Goal: Task Accomplishment & Management: Use online tool/utility

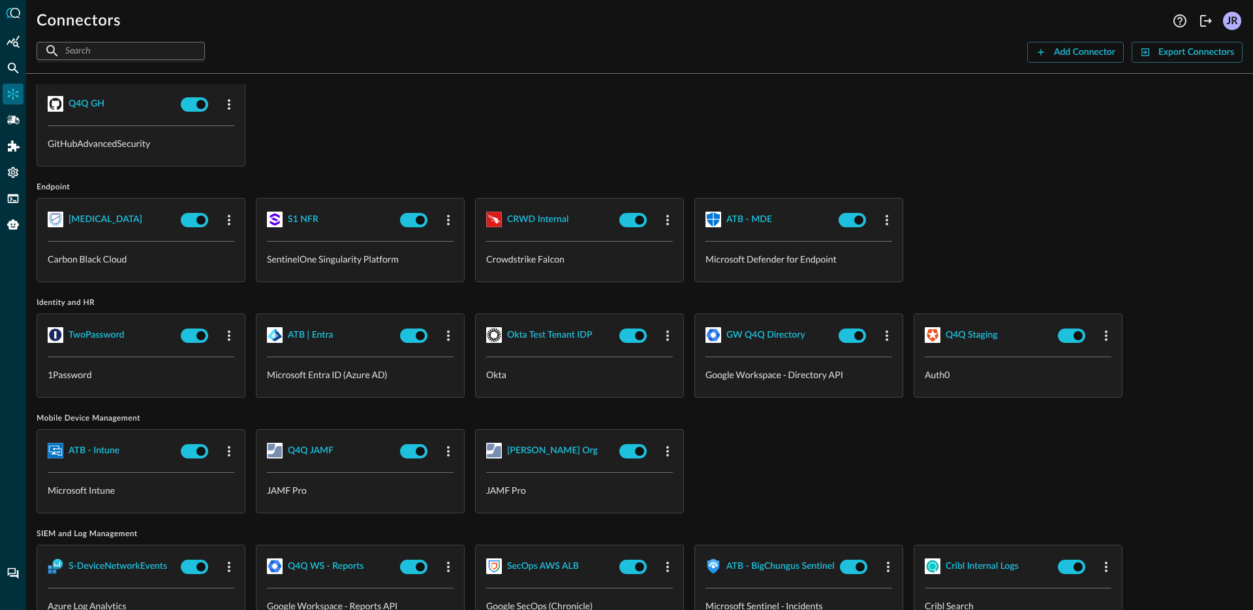
scroll to position [956, 0]
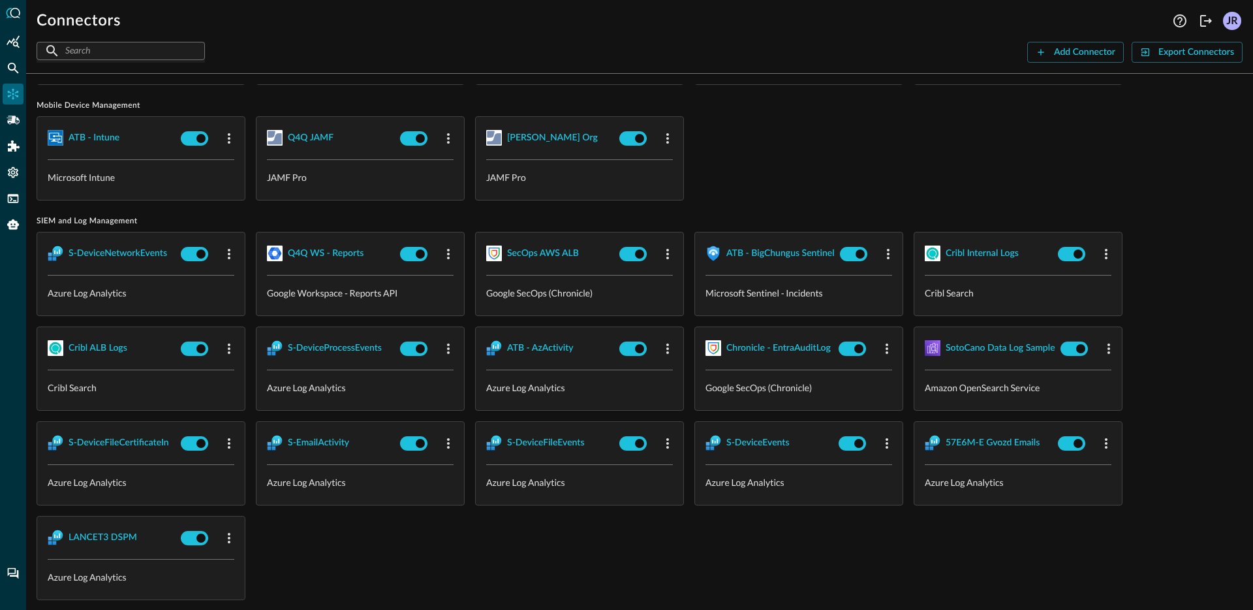
click at [780, 152] on div "ATB - Intune Microsoft Intune Q4Q JAMF JAMF Pro [PERSON_NAME] Org JAMF Pro" at bounding box center [640, 158] width 1206 height 84
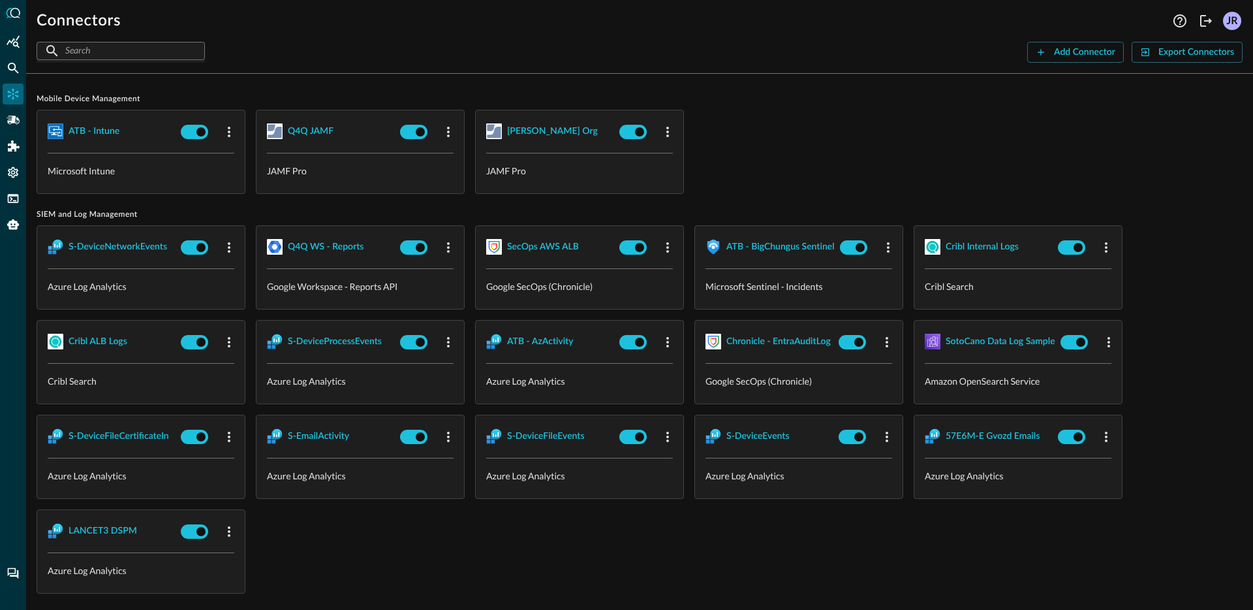
scroll to position [975, 0]
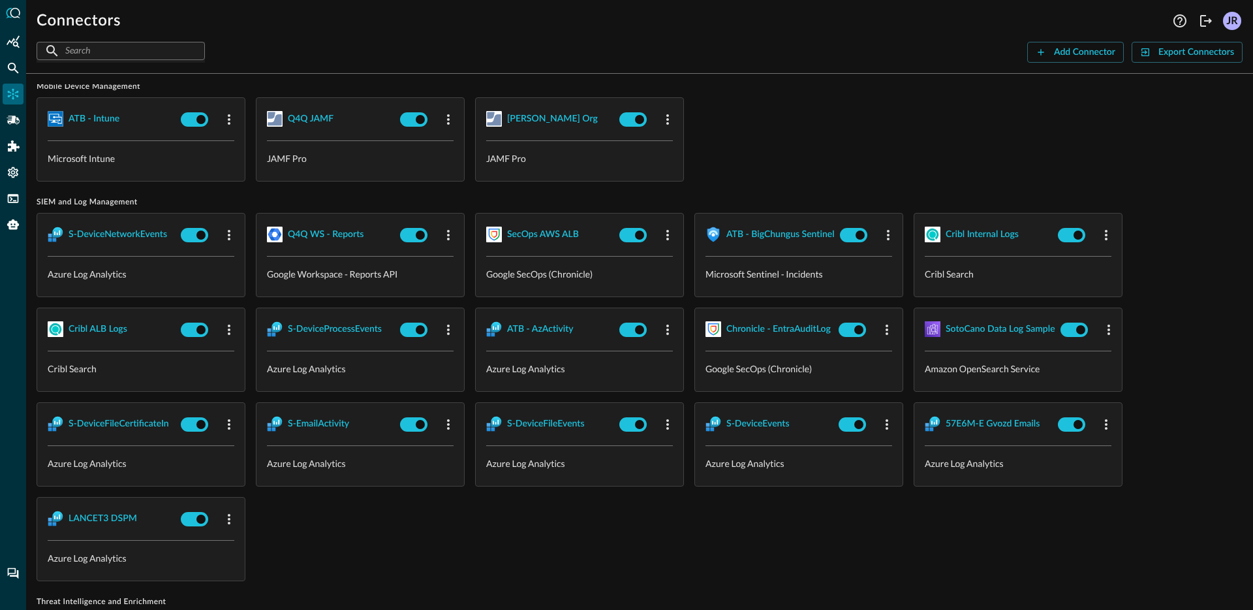
click at [392, 506] on div "S-DeviceNetworkEvents Azure Log Analytics Q4Q WS - Reports Google Workspace - R…" at bounding box center [640, 397] width 1206 height 368
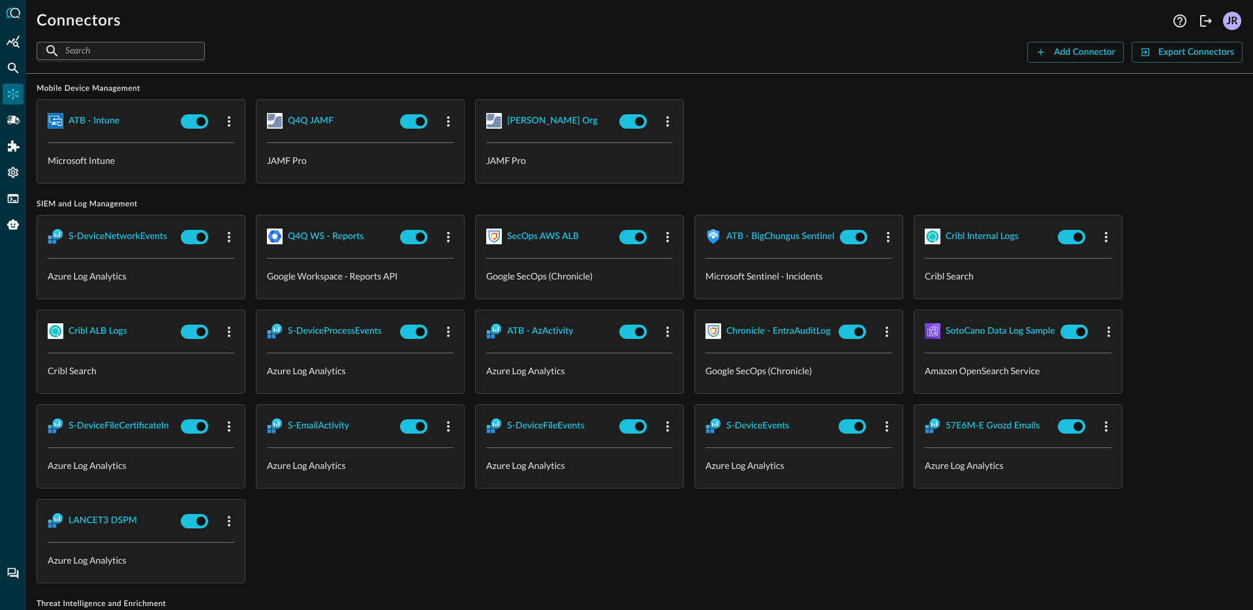
scroll to position [757, 0]
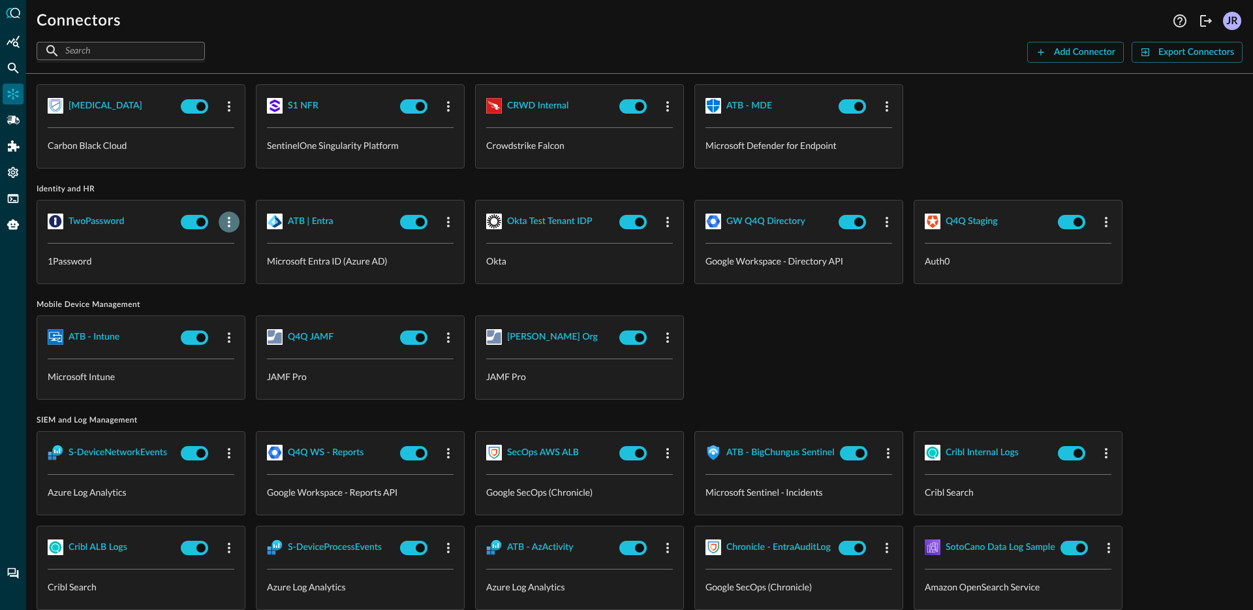
click at [230, 217] on icon "button" at bounding box center [229, 222] width 16 height 16
click at [255, 301] on span "Delete" at bounding box center [260, 299] width 29 height 9
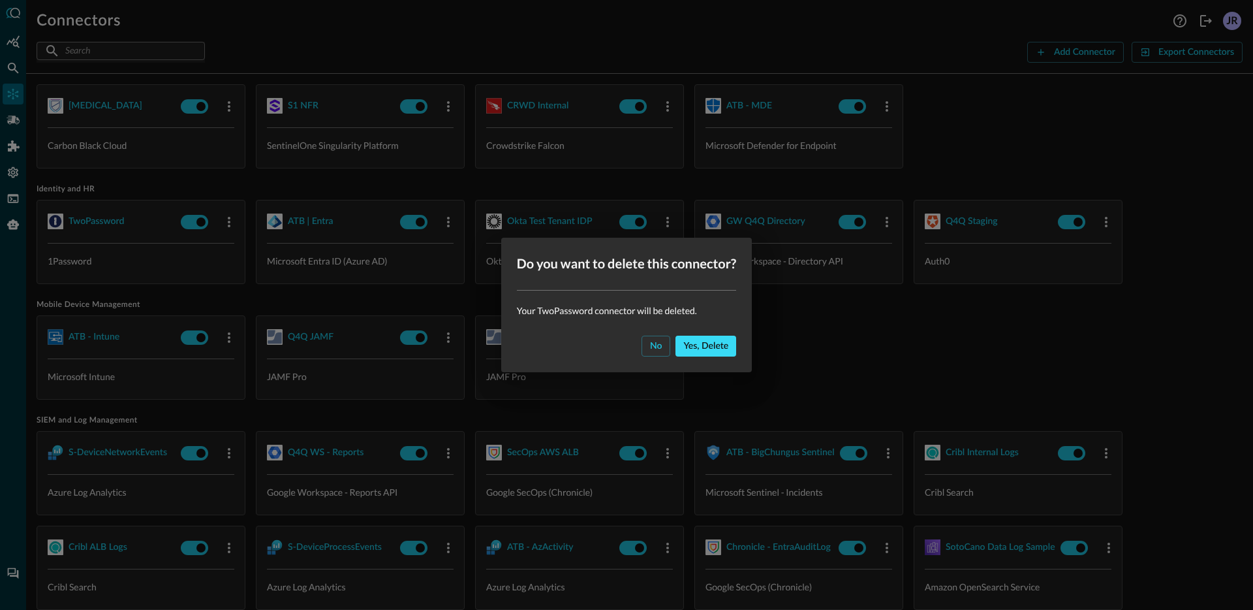
click at [695, 346] on div "Yes, delete" at bounding box center [705, 346] width 45 height 16
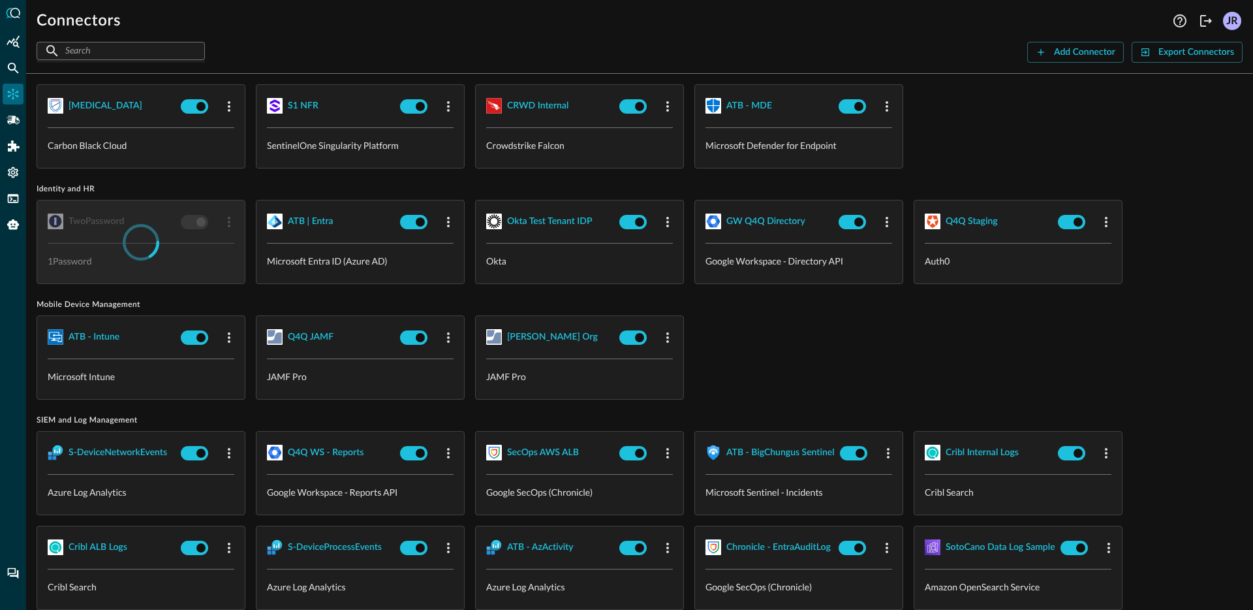
click at [751, 346] on div "ATB - Intune Microsoft Intune Q4Q JAMF JAMF Pro [PERSON_NAME] Org JAMF Pro" at bounding box center [640, 357] width 1206 height 84
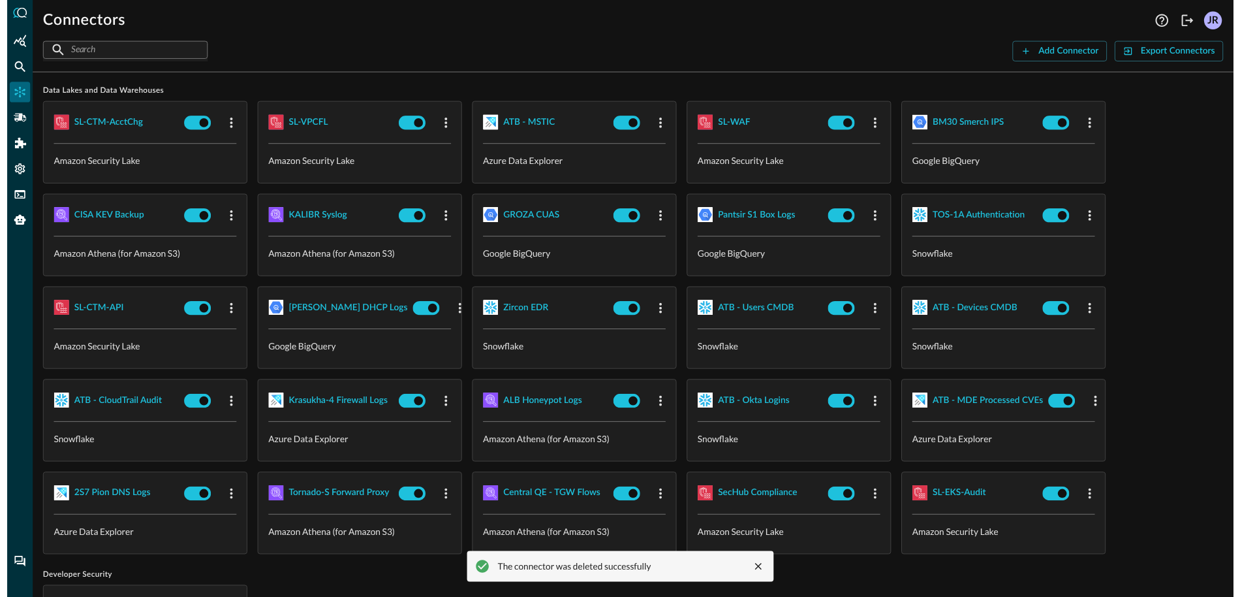
scroll to position [0, 0]
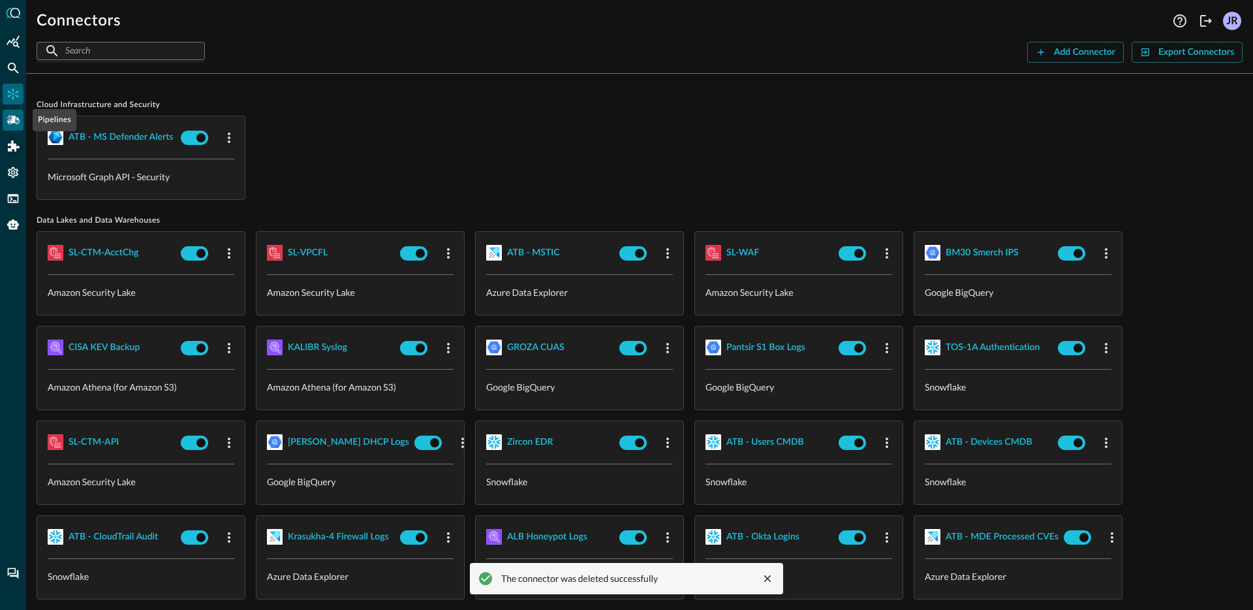
click at [13, 124] on icon "Pipelines" at bounding box center [13, 120] width 13 height 13
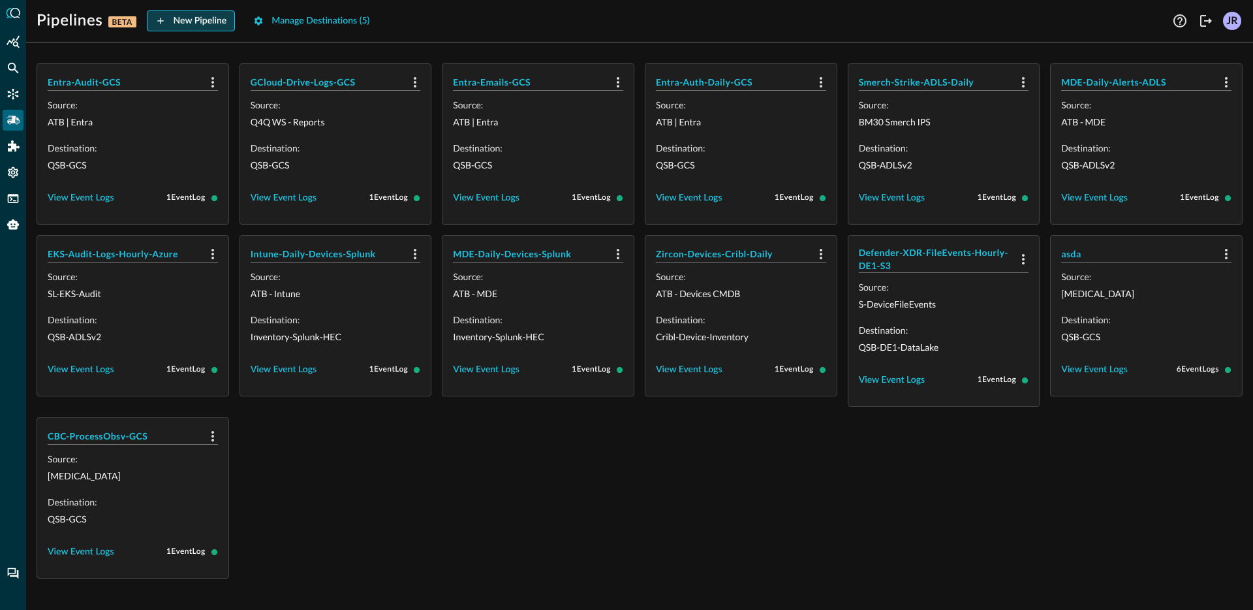
click at [184, 24] on div "New Pipeline" at bounding box center [201, 21] width 54 height 16
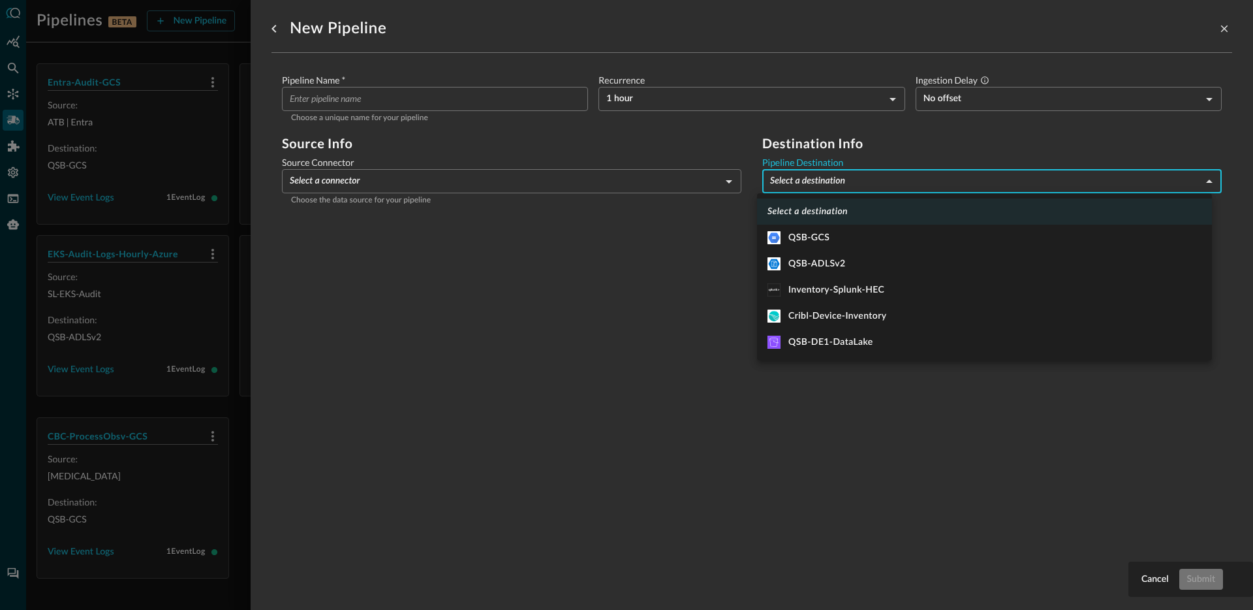
click at [847, 185] on body "Pipelines BETA New Pipeline Manage Destinations ( 5 ) Help Logout JR Entra-Audi…" at bounding box center [626, 305] width 1253 height 610
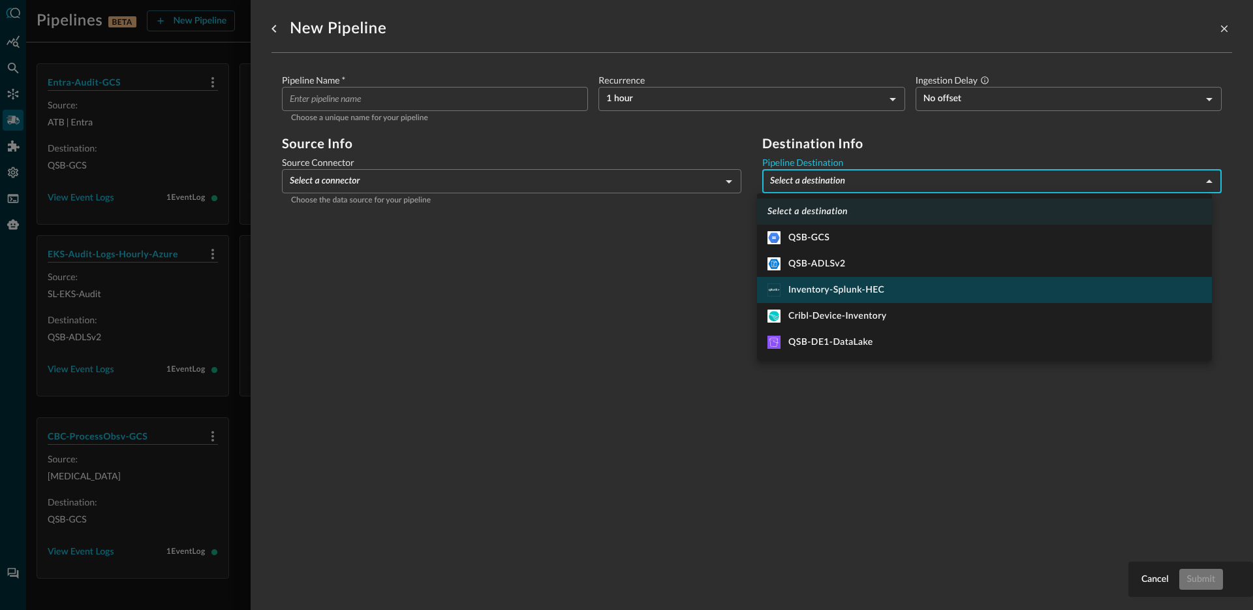
click at [822, 296] on li "Inventory-Splunk-HEC" at bounding box center [984, 290] width 455 height 26
type input "11"
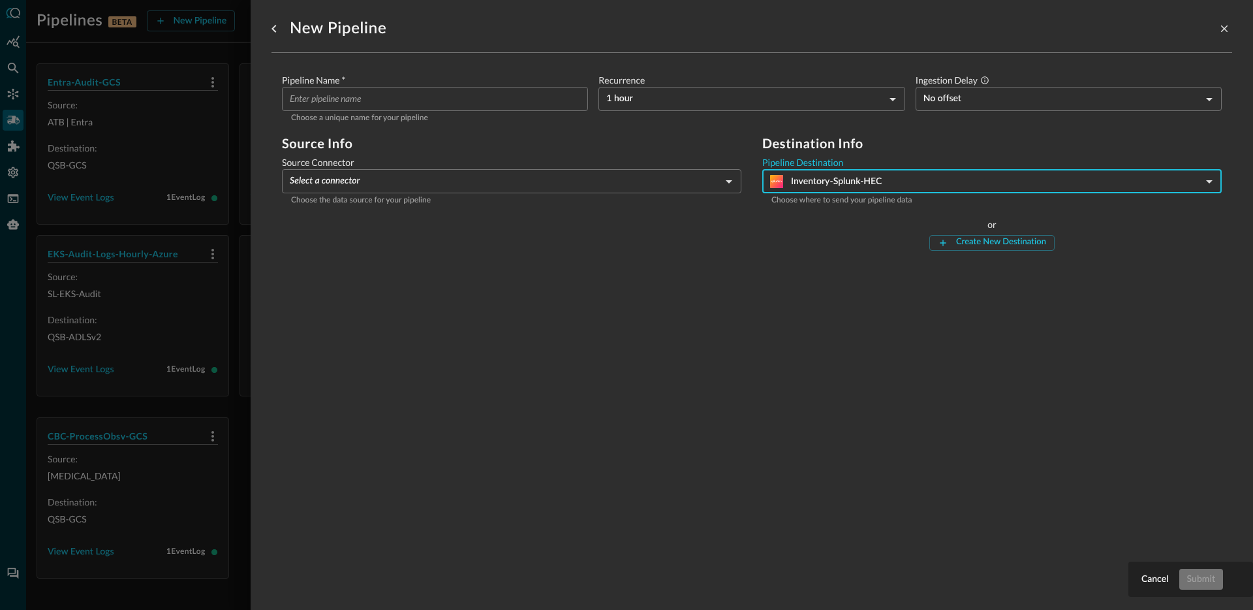
click at [1017, 187] on body "Pipelines BETA New Pipeline Manage Destinations ( 5 ) Help Logout JR Entra-Audi…" at bounding box center [626, 305] width 1253 height 610
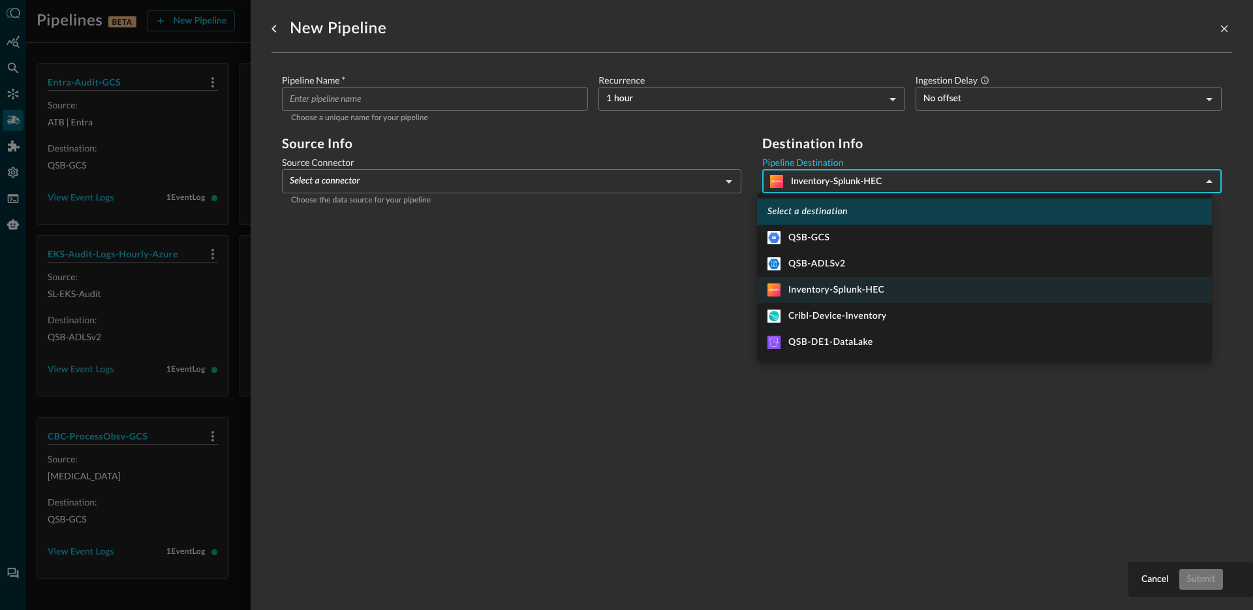
click at [828, 219] on li "Select a destination" at bounding box center [984, 211] width 455 height 26
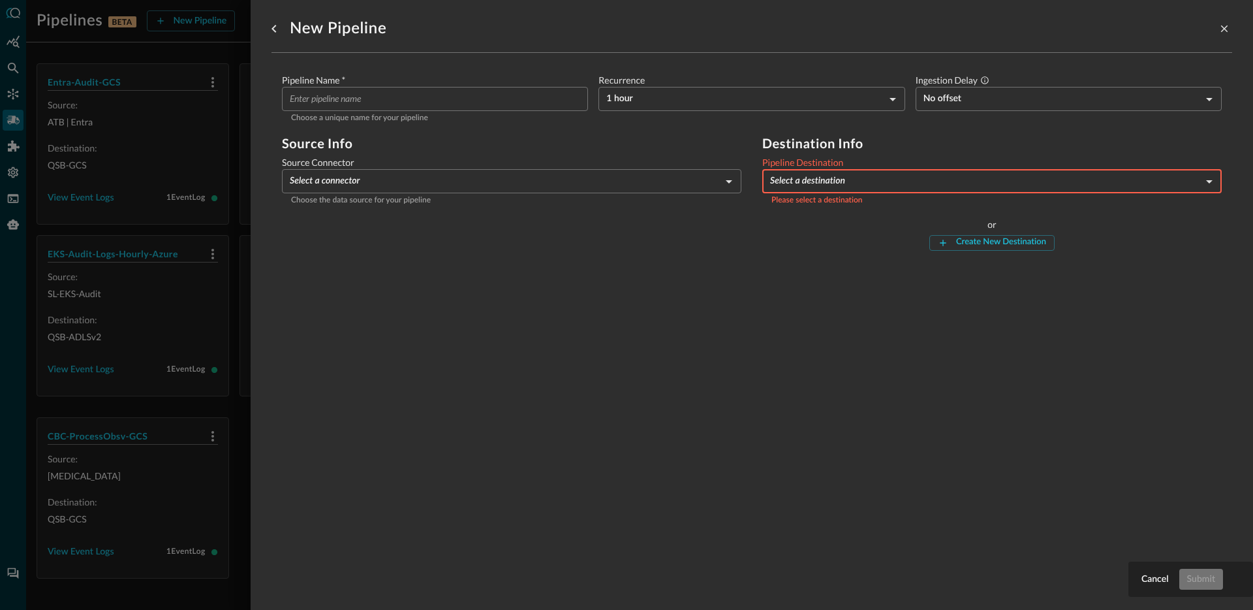
click at [890, 264] on div "Pipeline Name   * ​ Choose a unique name for your pipeline Recurrence 1 hour HO…" at bounding box center [752, 167] width 961 height 229
click at [962, 242] on div "Create New Destination" at bounding box center [1001, 242] width 90 height 15
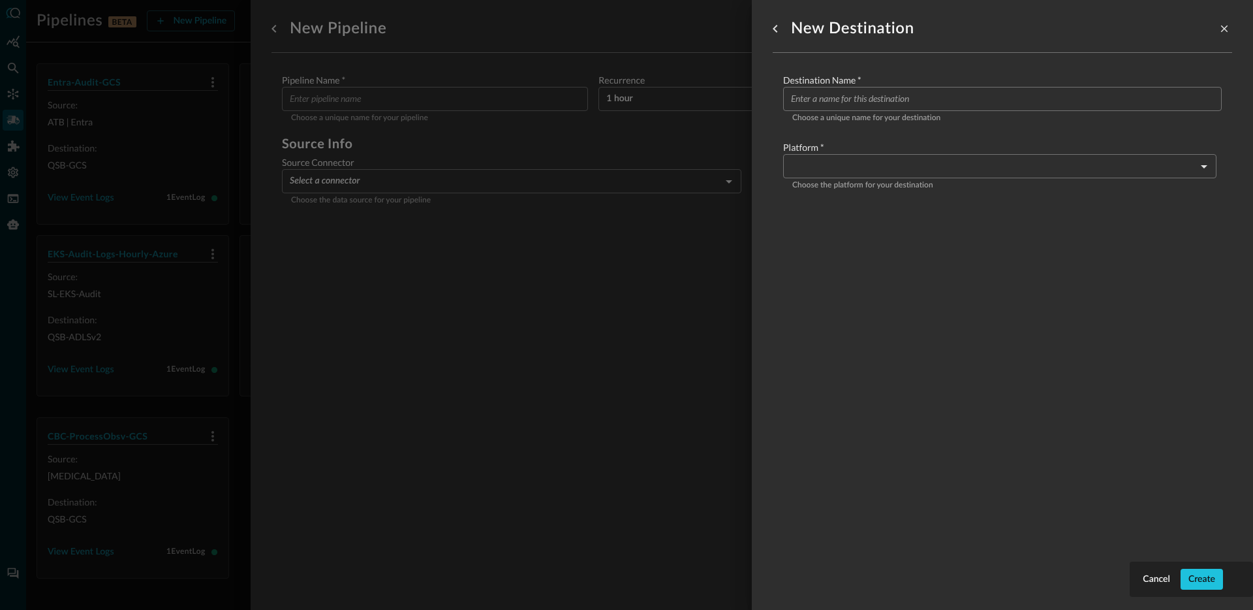
click at [840, 170] on body "Pipelines BETA New Pipeline Manage Destinations ( 5 ) Help Logout JR Entra-Audi…" at bounding box center [626, 305] width 1253 height 610
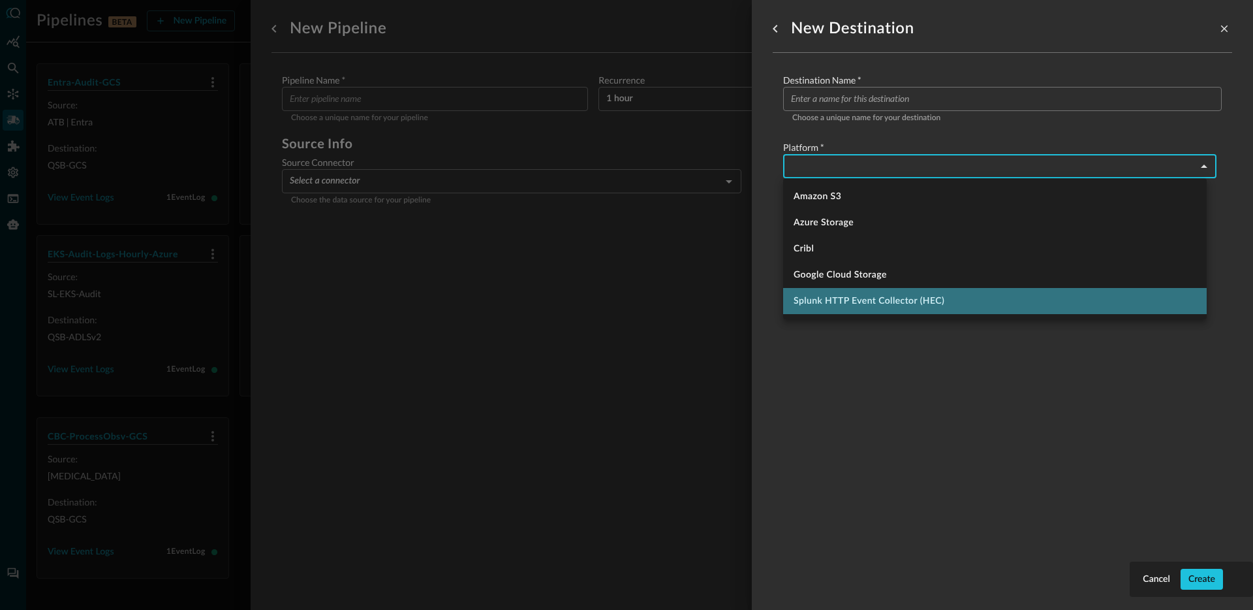
click at [856, 296] on li "Splunk HTTP Event Collector (HEC)" at bounding box center [995, 301] width 424 height 26
type input "splunk_hec"
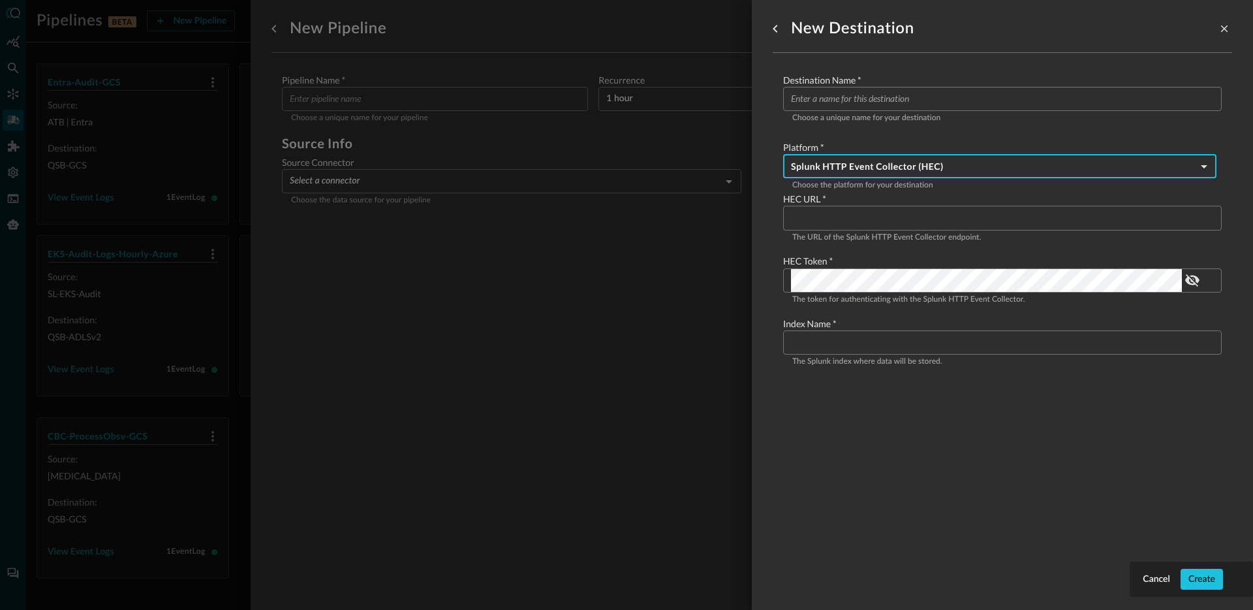
click at [769, 237] on div "Cancel Create New Destination Destination Name   * ​ Choose a unique name for y…" at bounding box center [1002, 305] width 501 height 610
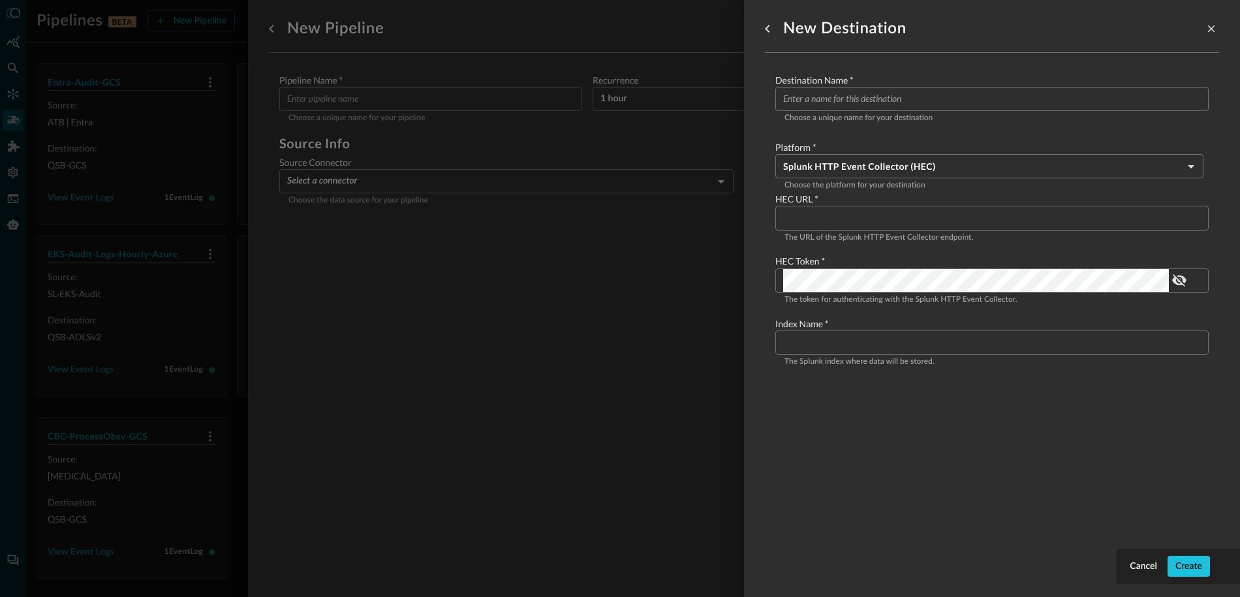
click at [851, 217] on input "Configure pipeline destination" at bounding box center [996, 218] width 426 height 24
paste input "https://<your-splunk-instance>:8088/services/collector"
drag, startPoint x: 813, startPoint y: 222, endPoint x: 933, endPoint y: 264, distance: 127.2
click at [907, 223] on input "https://<your-splunk-instance>:8088/services/collector" at bounding box center [996, 218] width 426 height 24
drag, startPoint x: 813, startPoint y: 218, endPoint x: 884, endPoint y: 222, distance: 71.3
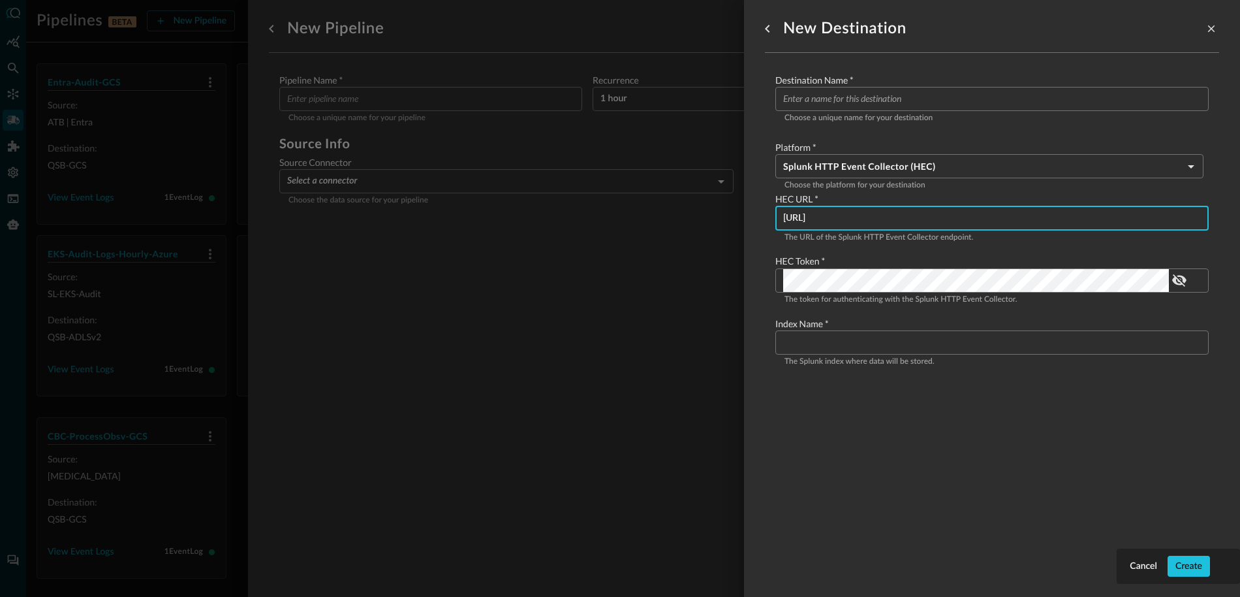
click at [884, 222] on input "[URL]" at bounding box center [996, 218] width 426 height 24
type input "[URL]"
click at [892, 296] on p "The token for authenticating with the Splunk HTTP Event Collector." at bounding box center [992, 300] width 415 height 13
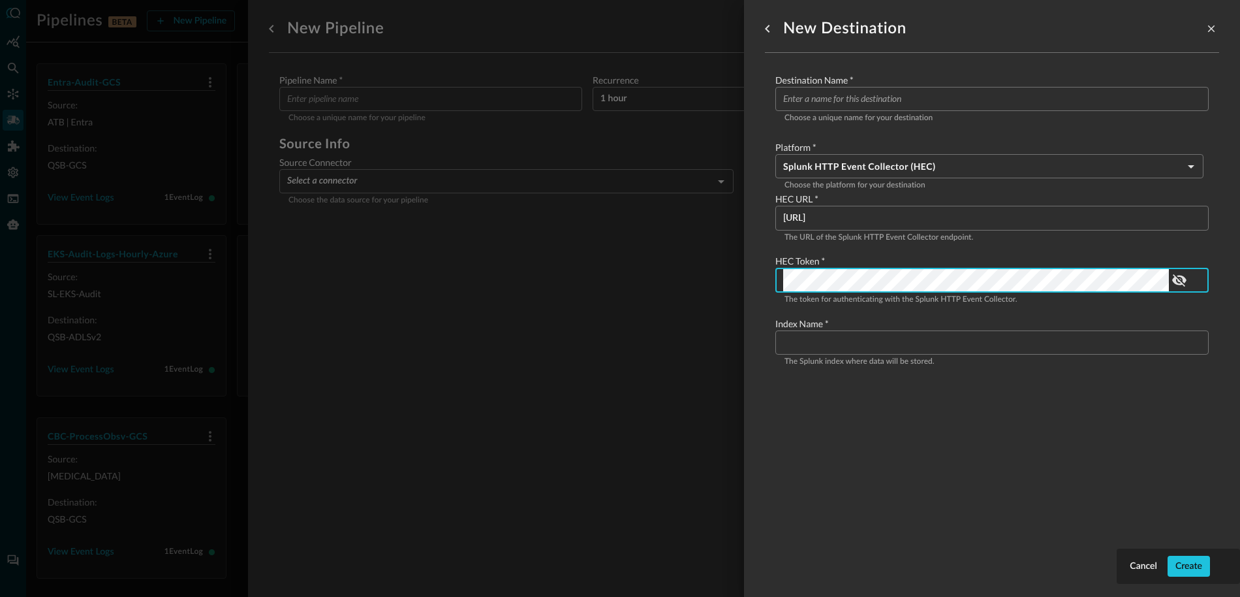
click at [875, 344] on input "Configure pipeline destination" at bounding box center [996, 342] width 426 height 24
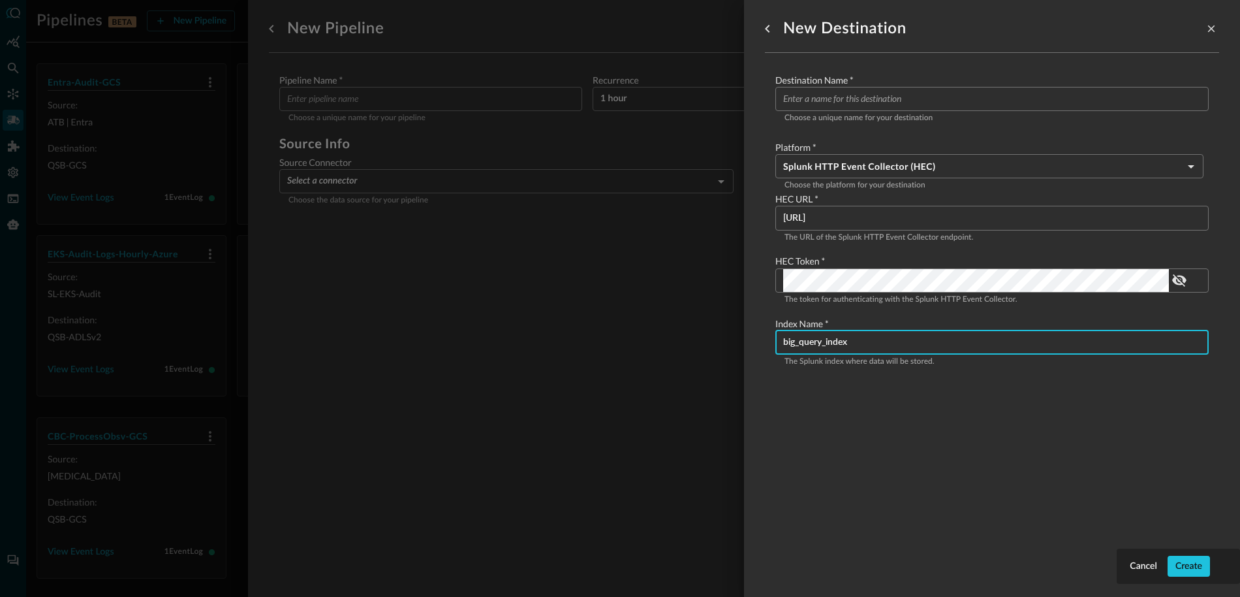
type input "big_query_index"
click at [860, 111] on div "Destination Name   * ​ Choose a unique name for your destination" at bounding box center [992, 100] width 433 height 52
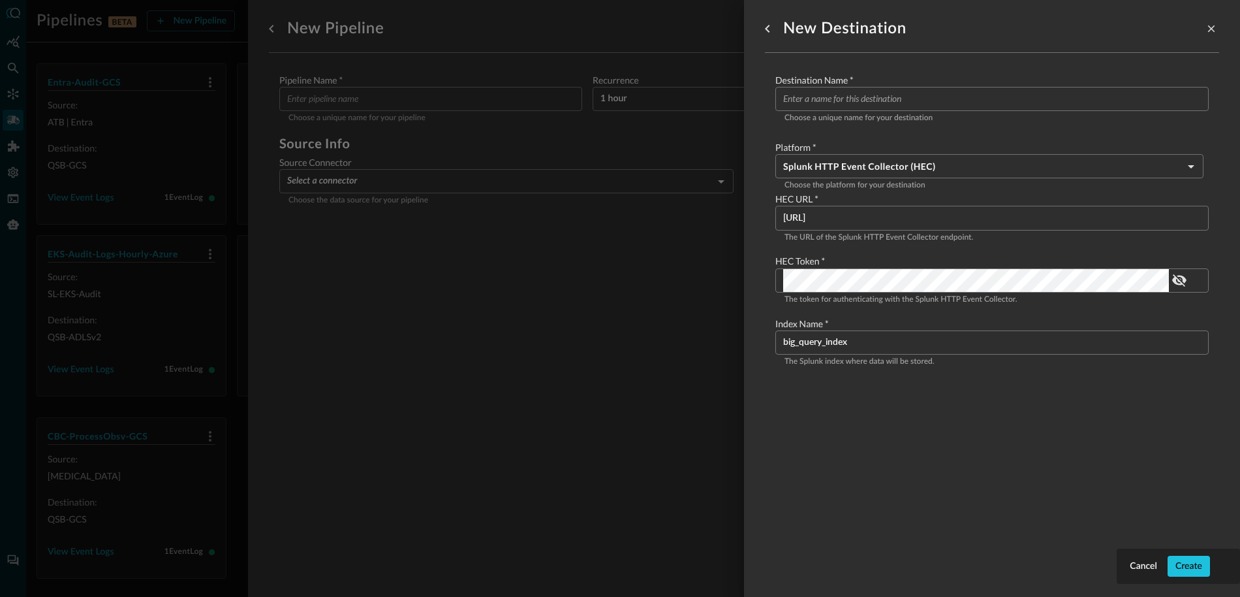
click at [861, 108] on input "Configure pipeline destination" at bounding box center [996, 99] width 426 height 24
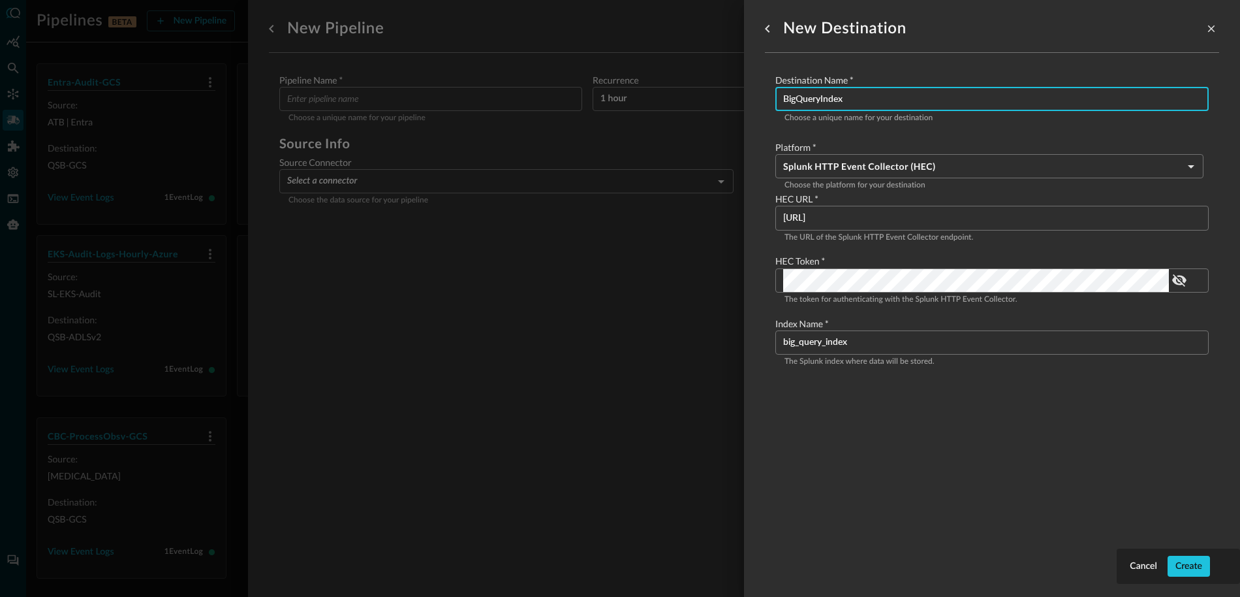
type input "BigQueryIndex"
click at [725, 396] on div at bounding box center [620, 298] width 1240 height 597
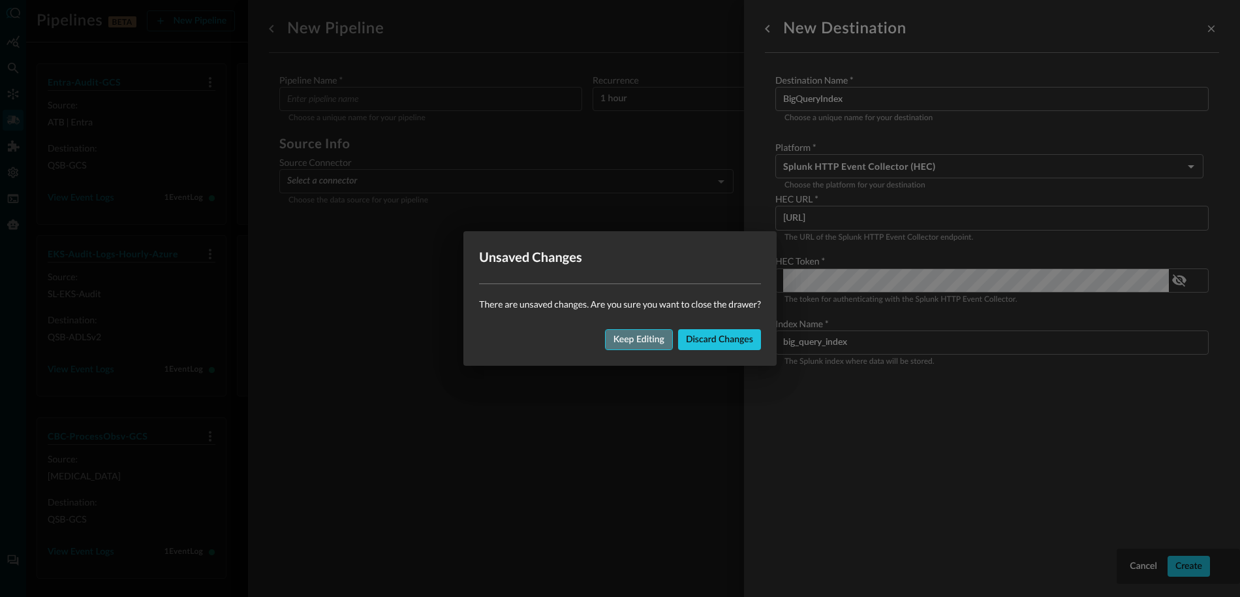
click at [638, 341] on div "Keep editing" at bounding box center [639, 340] width 51 height 16
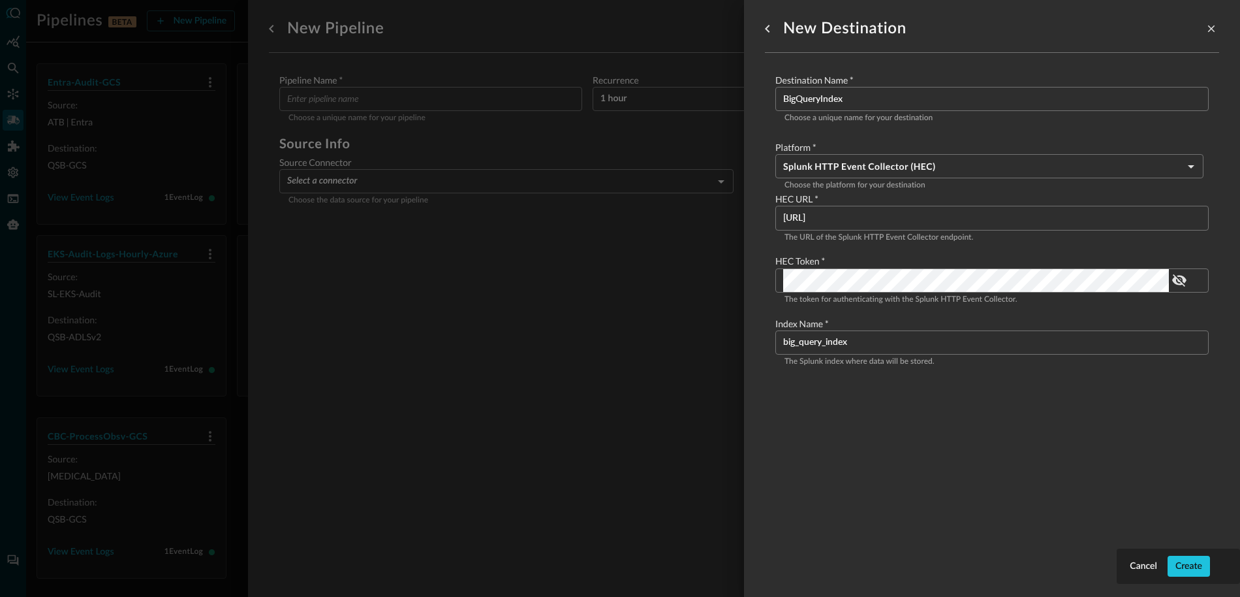
click at [832, 416] on div "New Destination Destination Name   * BigQueryIndex ​ Choose a unique name for y…" at bounding box center [992, 290] width 454 height 581
